Goal: Transaction & Acquisition: Purchase product/service

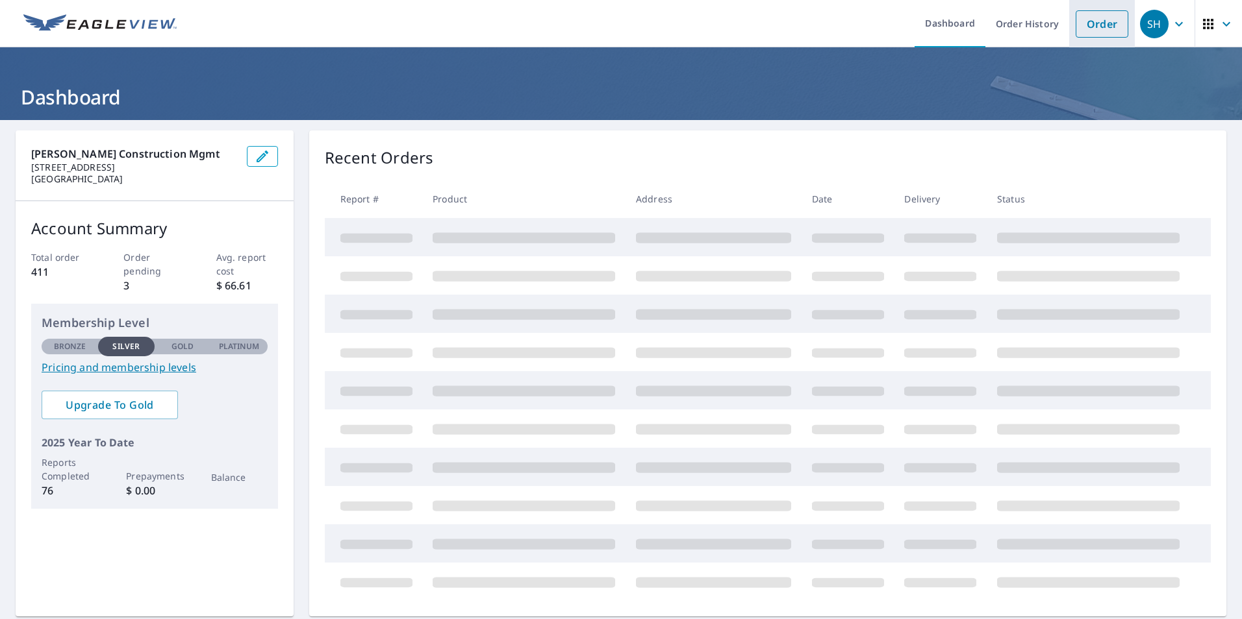
click at [1095, 18] on link "Order" at bounding box center [1101, 23] width 53 height 27
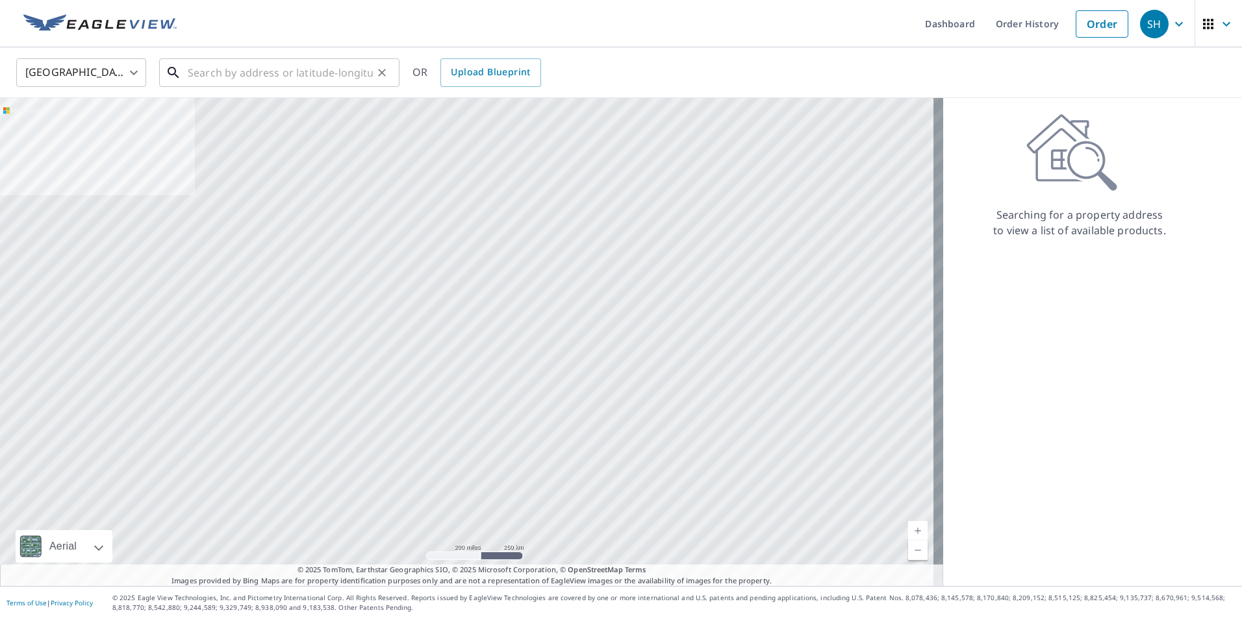
click at [236, 71] on input "text" at bounding box center [280, 73] width 185 height 36
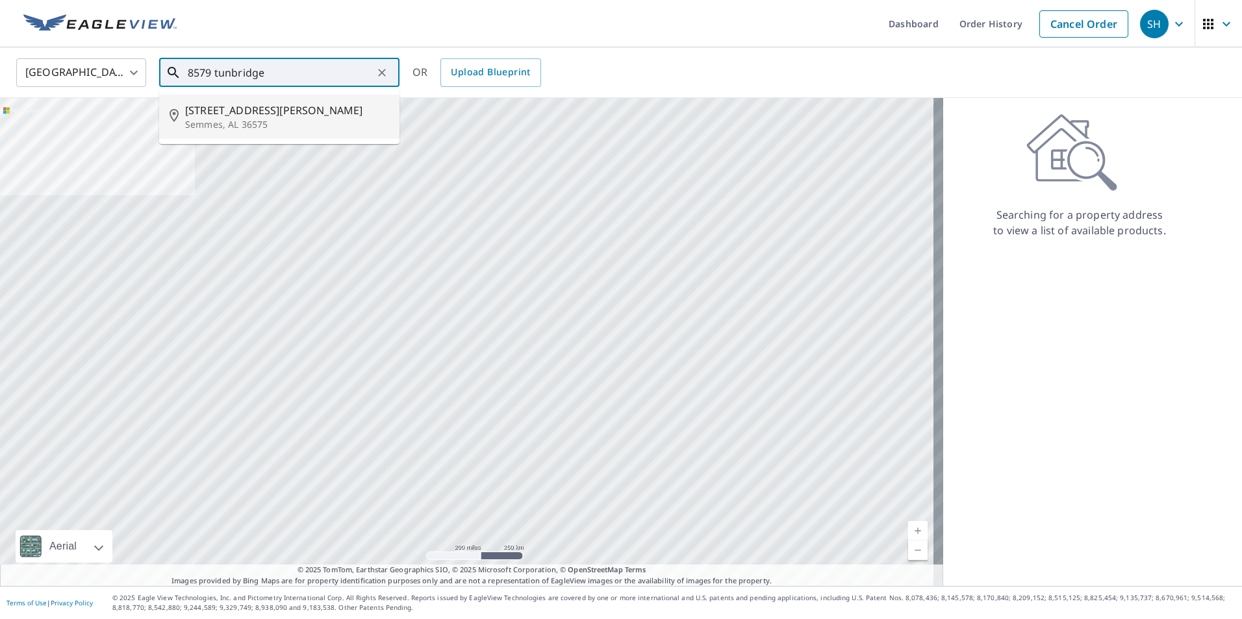
click at [218, 115] on span "[STREET_ADDRESS][PERSON_NAME]" at bounding box center [287, 111] width 204 height 16
type input "[STREET_ADDRESS][PERSON_NAME][PERSON_NAME]"
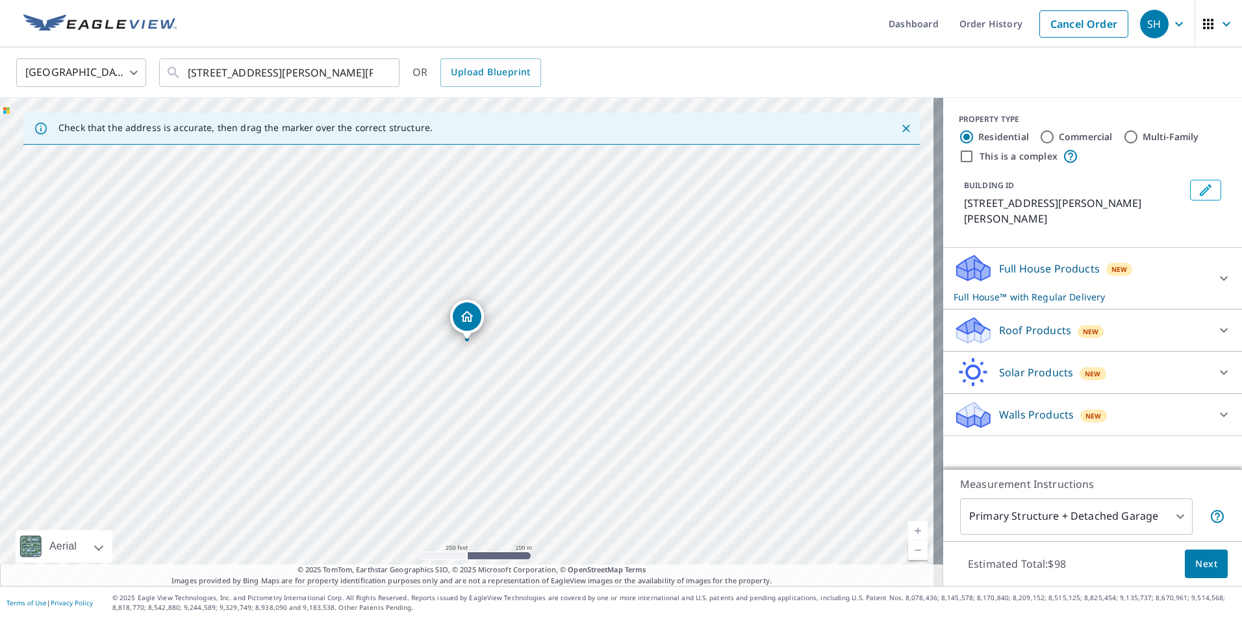
click at [1195, 566] on span "Next" at bounding box center [1206, 565] width 22 height 16
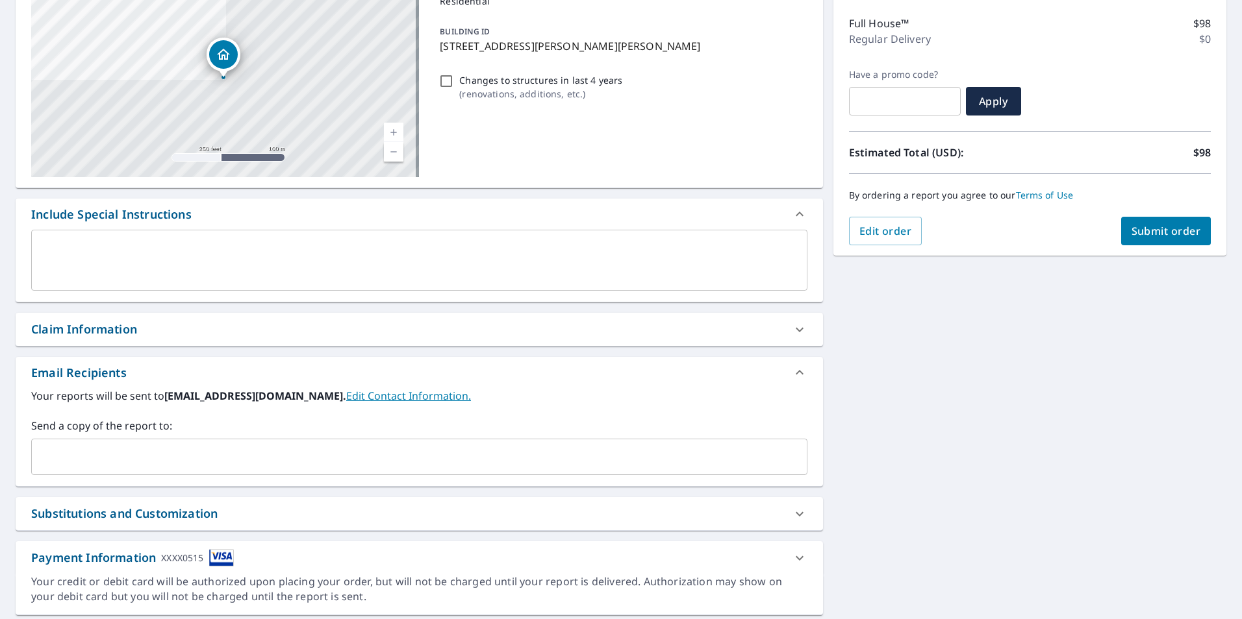
scroll to position [195, 0]
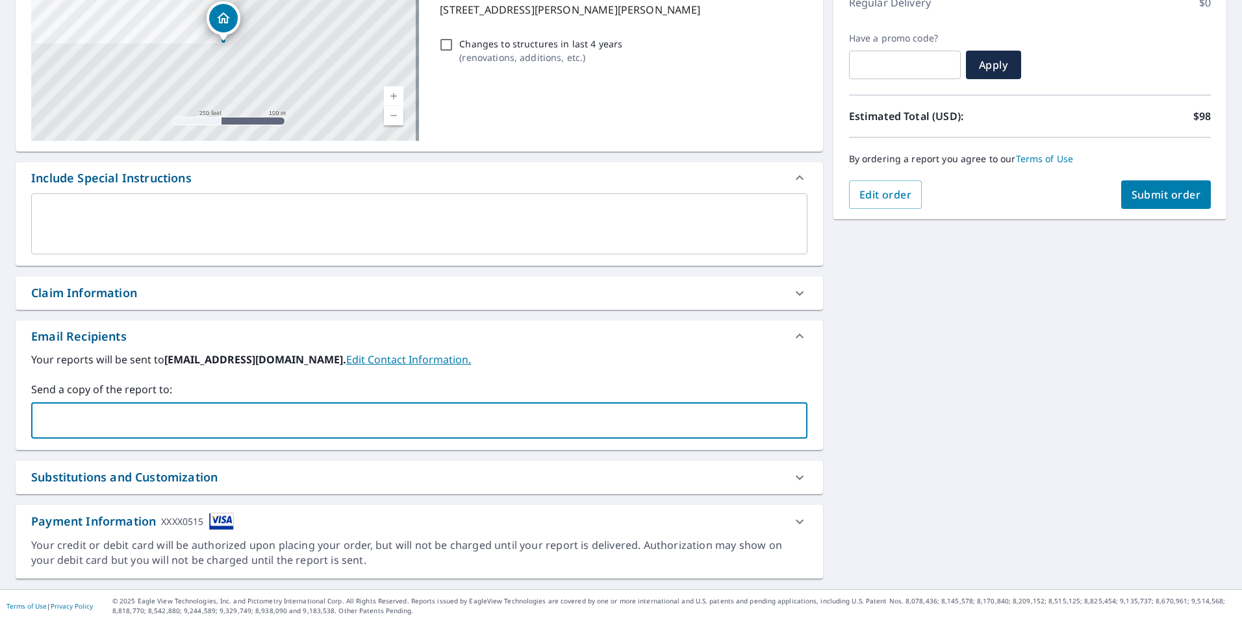
click at [77, 422] on input "text" at bounding box center [409, 420] width 745 height 25
type input "[EMAIL_ADDRESS][DOMAIN_NAME]"
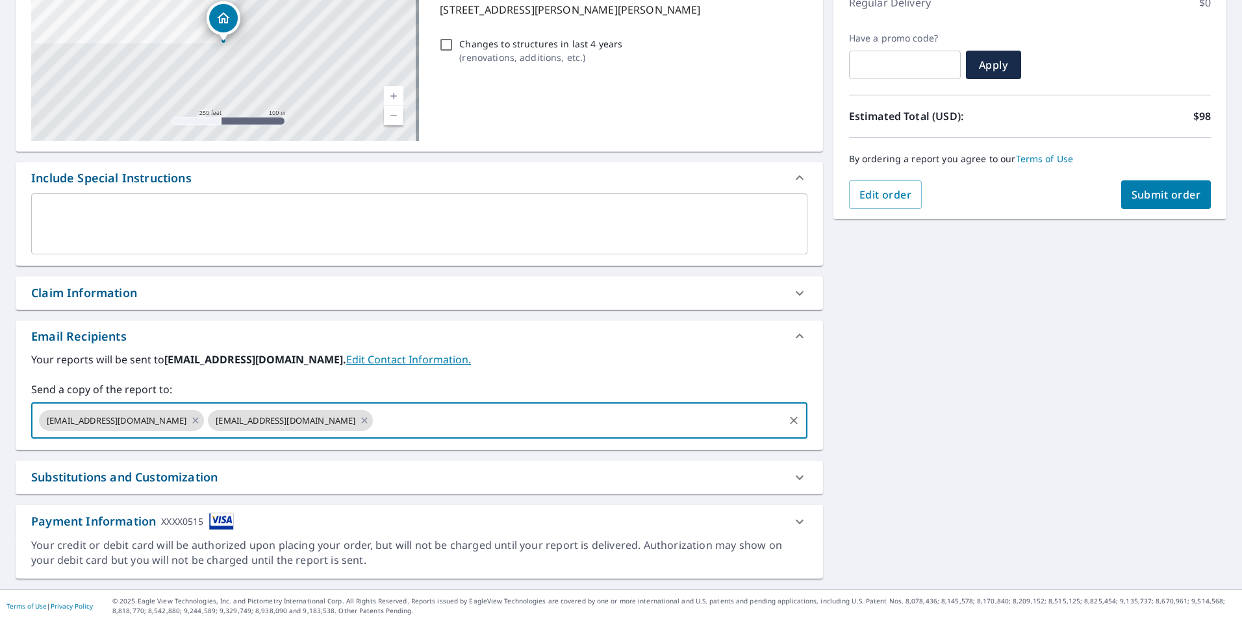
click at [1023, 292] on div "[STREET_ADDRESS][PERSON_NAME][PERSON_NAME] A standard road map Aerial A detaile…" at bounding box center [621, 257] width 1242 height 664
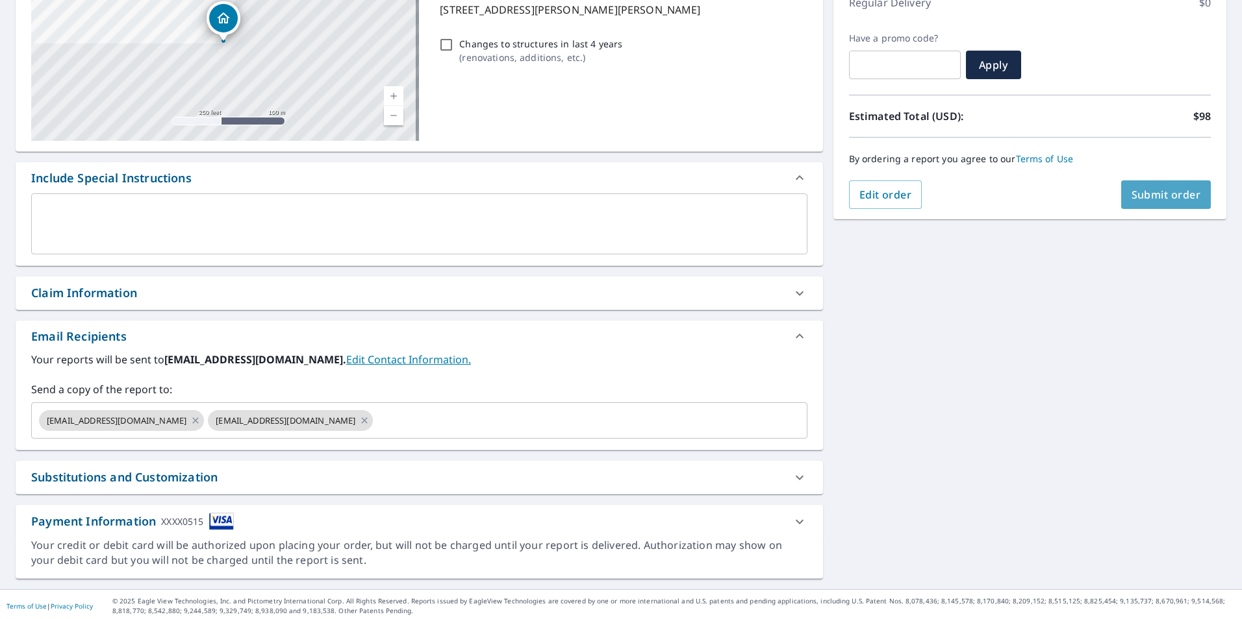
click at [1134, 192] on span "Submit order" at bounding box center [1165, 195] width 69 height 14
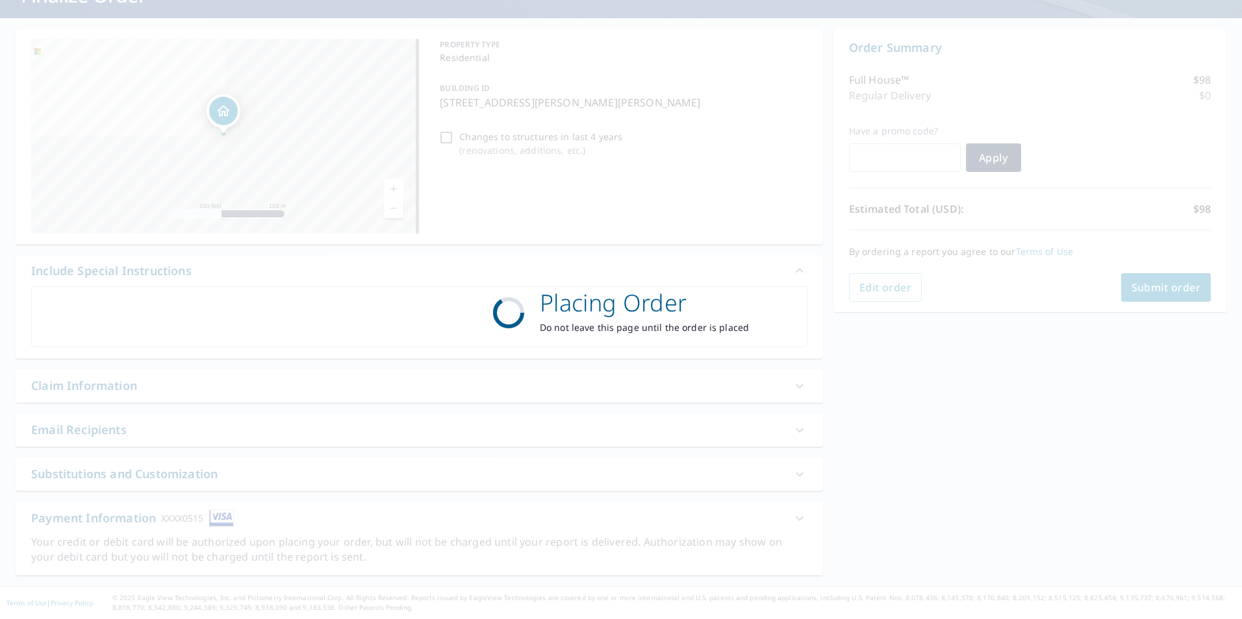
scroll to position [102, 0]
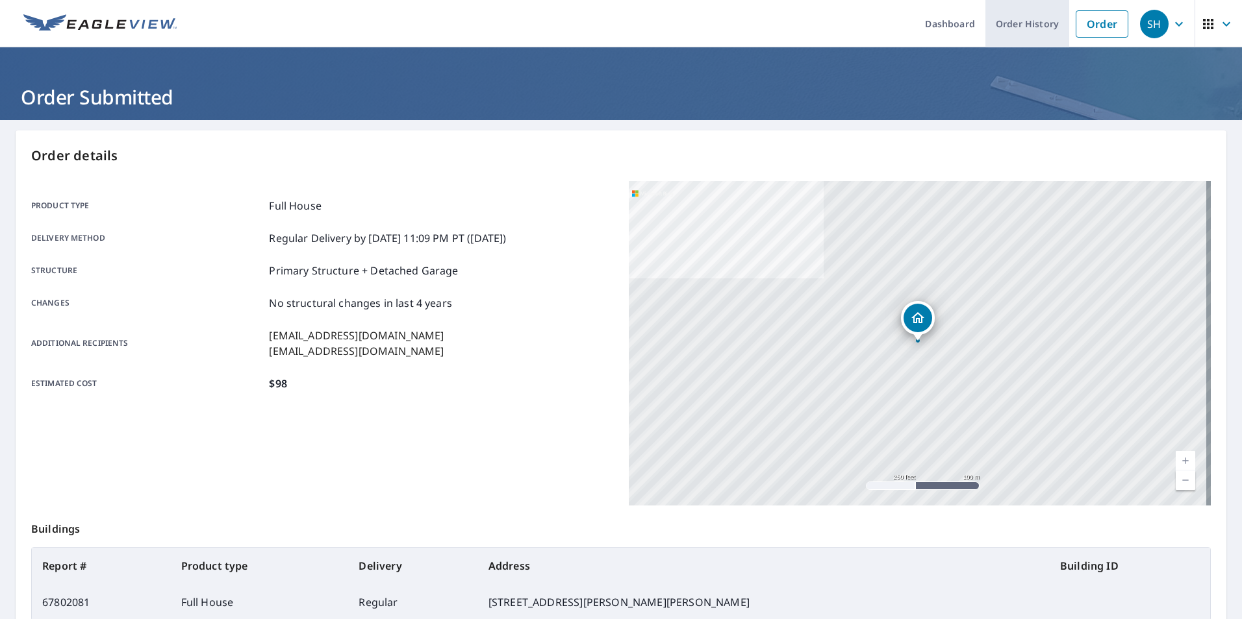
click at [1011, 19] on link "Order History" at bounding box center [1027, 23] width 84 height 47
